Goal: Transaction & Acquisition: Purchase product/service

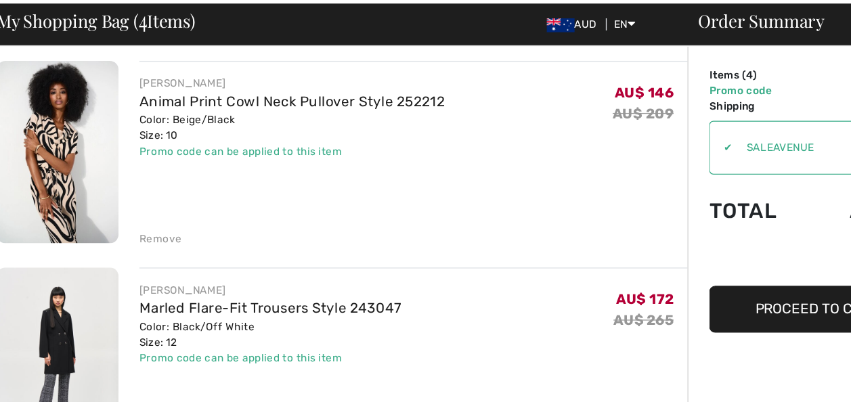
scroll to position [100, 0]
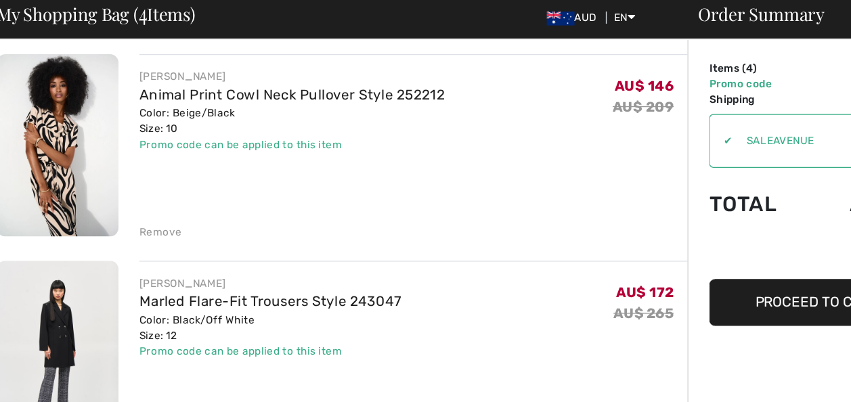
click at [133, 240] on div "Remove" at bounding box center [135, 238] width 33 height 12
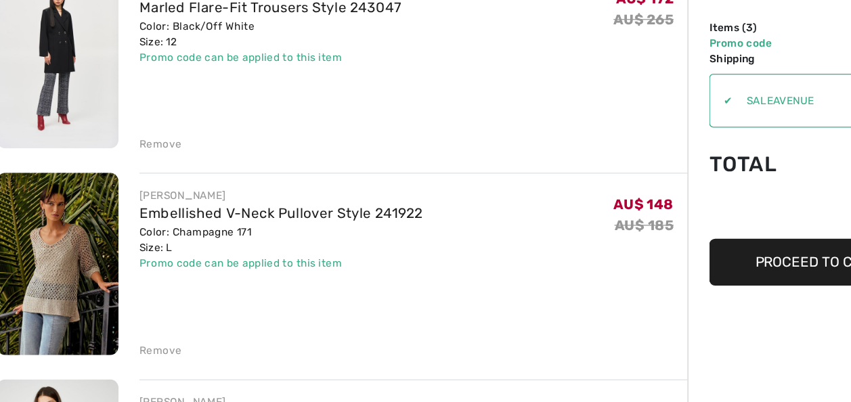
scroll to position [149, 0]
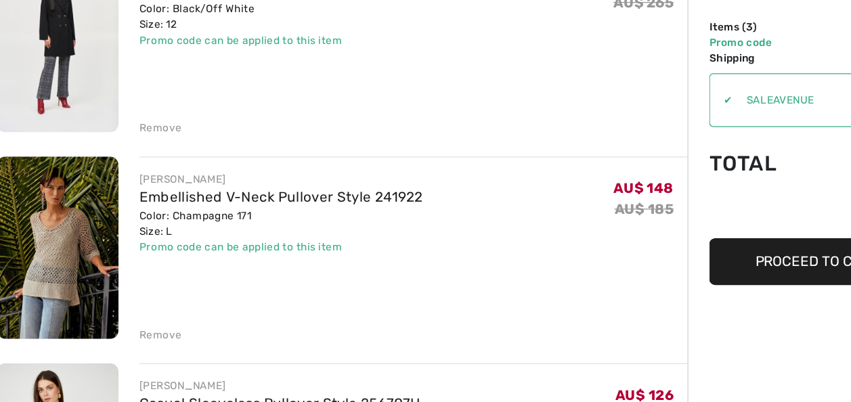
click at [139, 190] on div "Remove" at bounding box center [135, 188] width 33 height 12
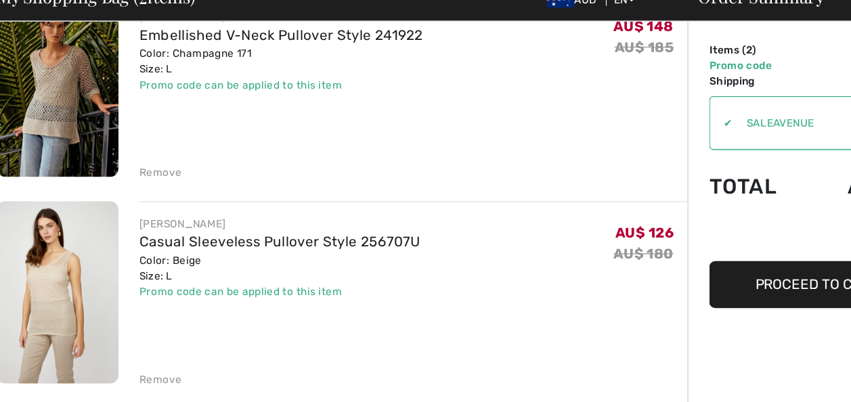
scroll to position [132, 0]
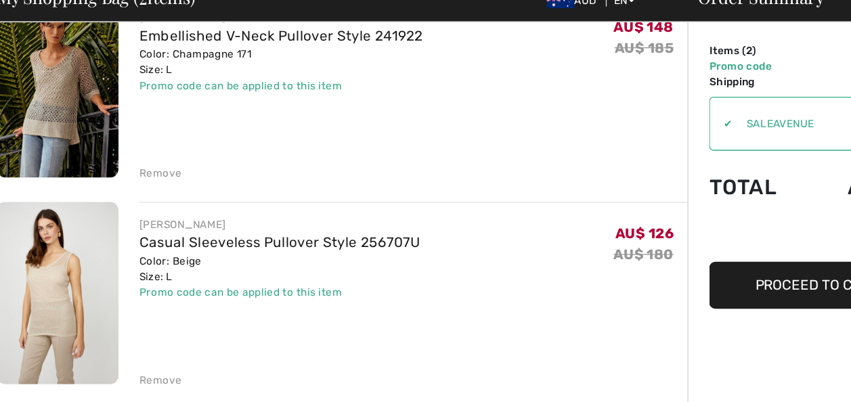
click at [140, 369] on div "Remove" at bounding box center [135, 366] width 33 height 12
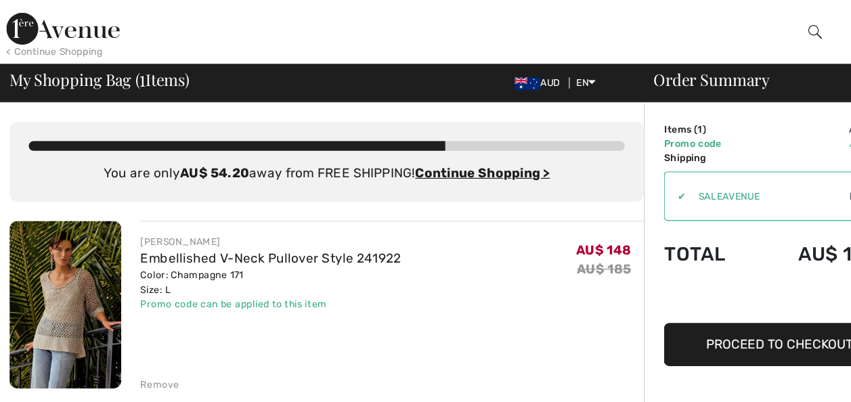
scroll to position [0, 0]
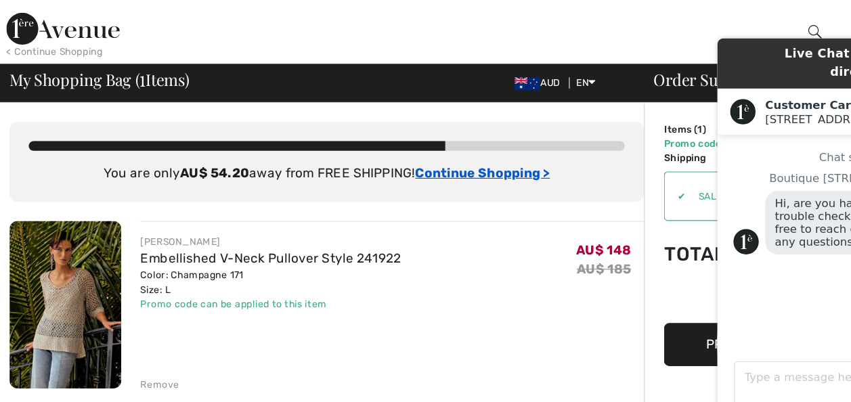
click at [401, 146] on ins "Continue Shopping >" at bounding box center [409, 146] width 114 height 13
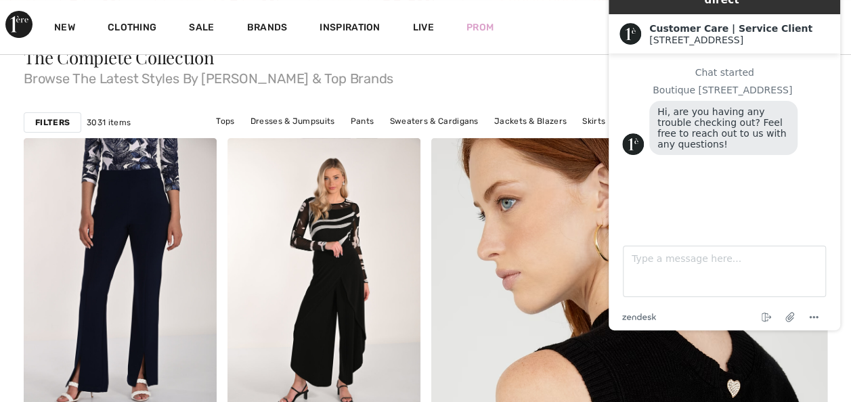
scroll to position [108, 0]
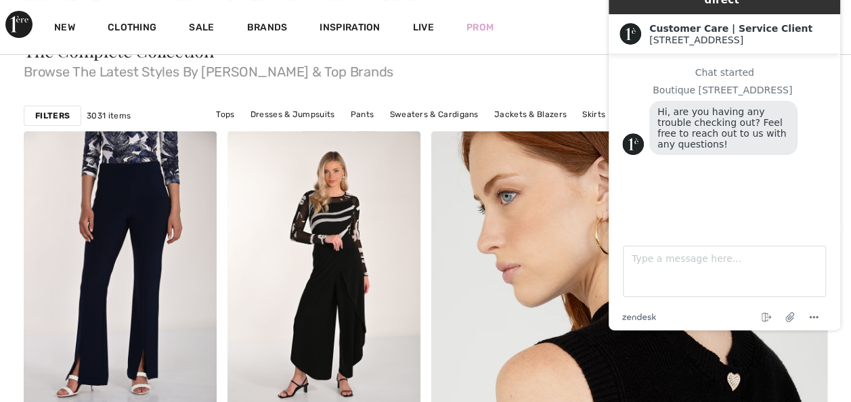
click at [561, 90] on div "The Complete Collection Browse The Latest Styles By Joseph Ribkoff & Top Brands" at bounding box center [426, 63] width 804 height 75
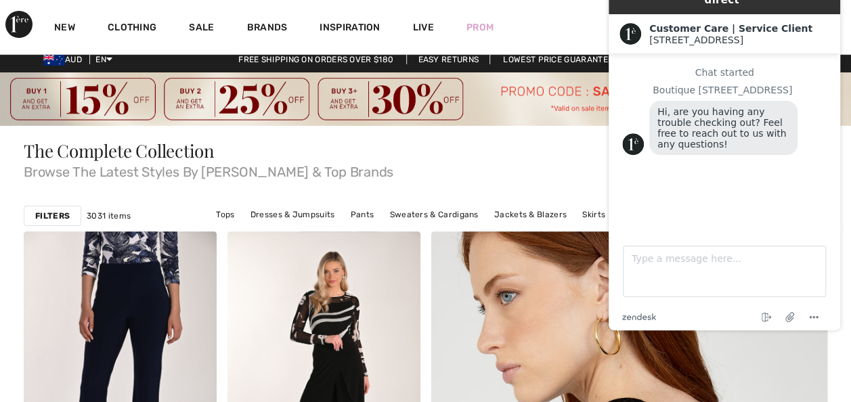
scroll to position [0, 0]
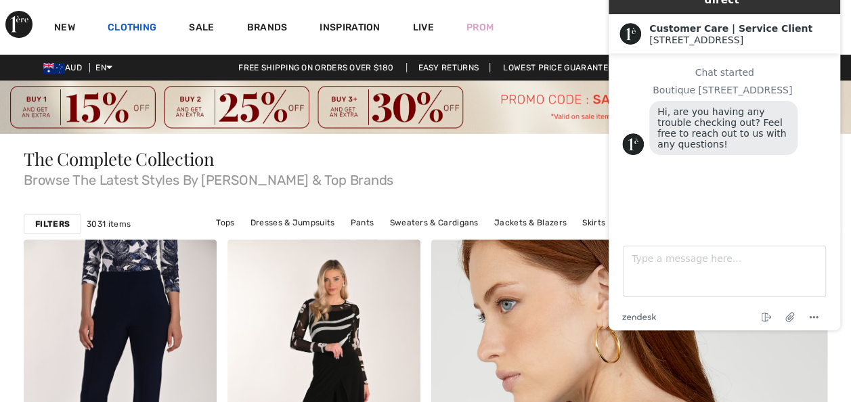
click at [132, 30] on link "Clothing" at bounding box center [132, 29] width 49 height 14
click at [561, 177] on span "Browse The Latest Styles By [PERSON_NAME] & Top Brands" at bounding box center [426, 177] width 804 height 19
click at [173, 130] on img at bounding box center [425, 108] width 851 height 54
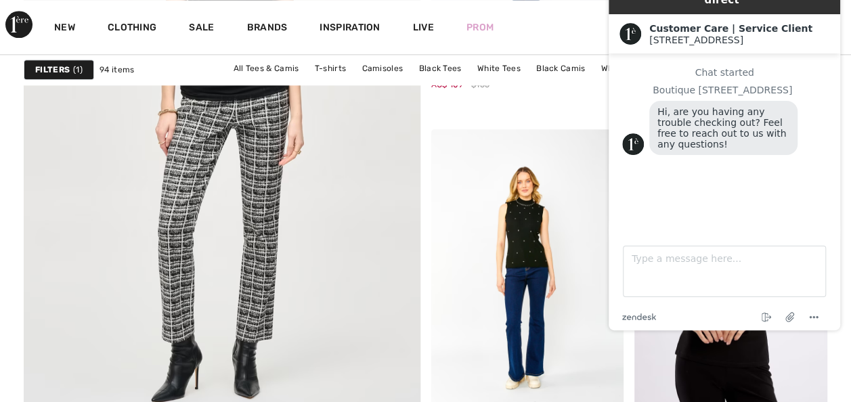
scroll to position [3357, 0]
click at [603, 37] on div "Live Chat | Chat en direct Created with Sketch. Customer Care | Service Client …" at bounding box center [724, 151] width 253 height 381
